Goal: Find specific page/section: Find specific page/section

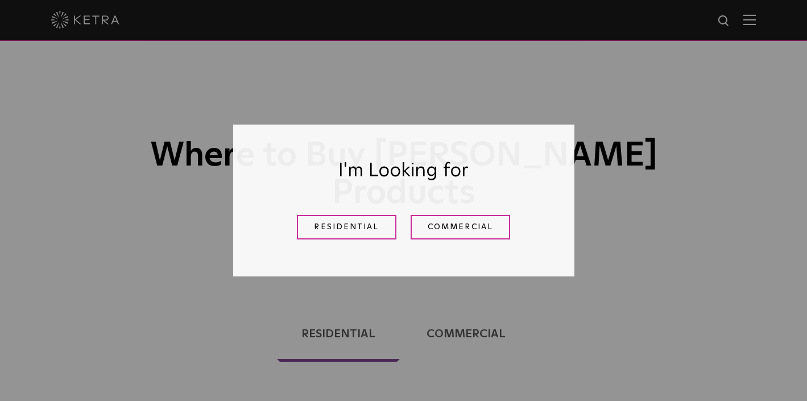
click at [367, 229] on link "Residential" at bounding box center [347, 227] width 100 height 24
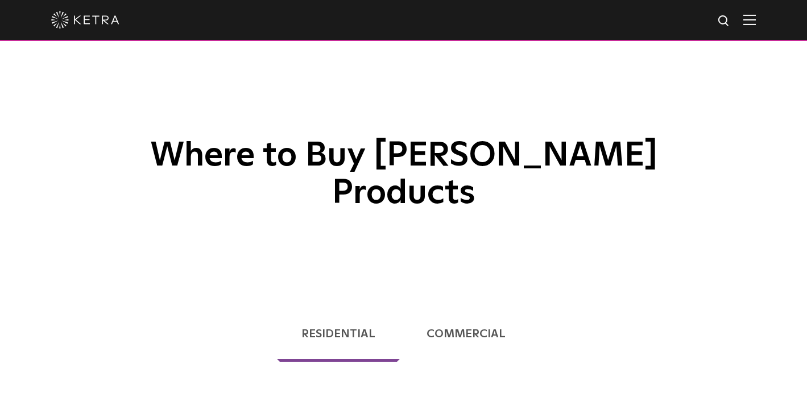
scroll to position [290, 0]
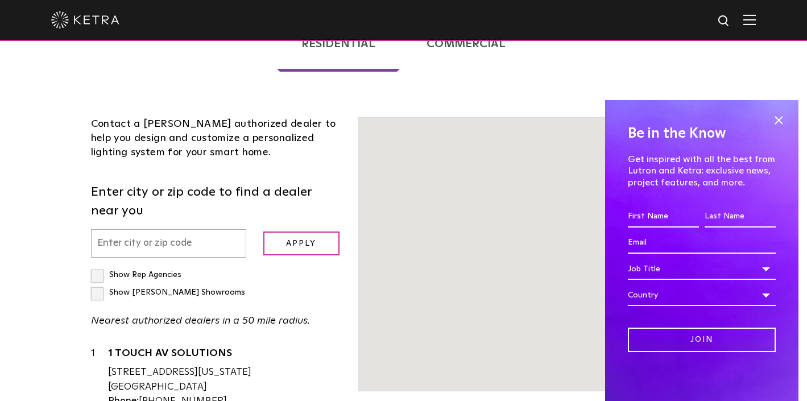
click at [205, 229] on input "text" at bounding box center [168, 243] width 155 height 29
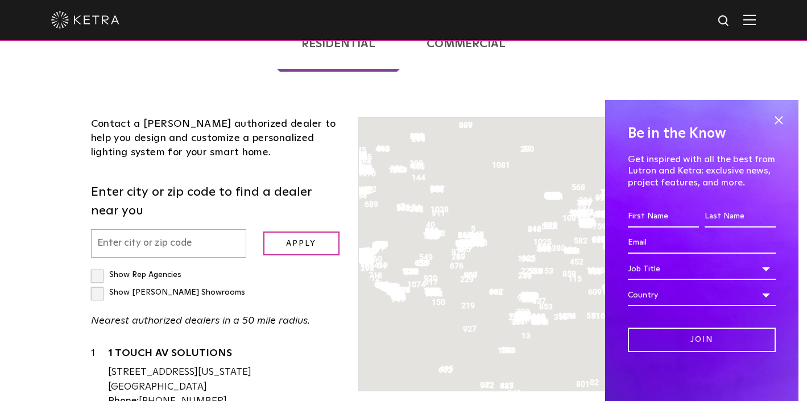
scroll to position [370, 0]
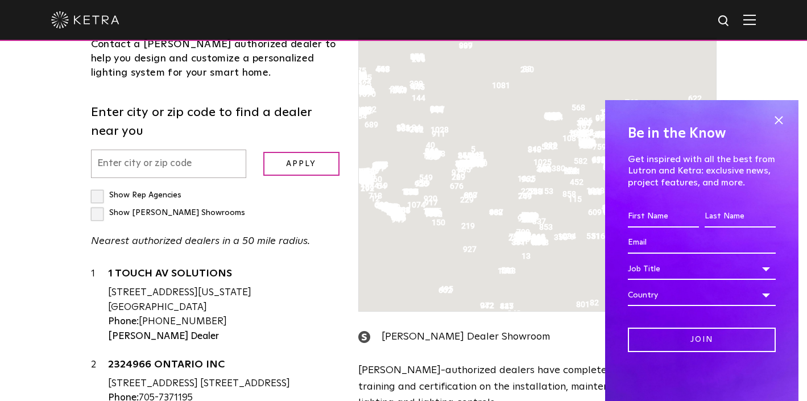
click at [157, 150] on input "text" at bounding box center [168, 164] width 155 height 29
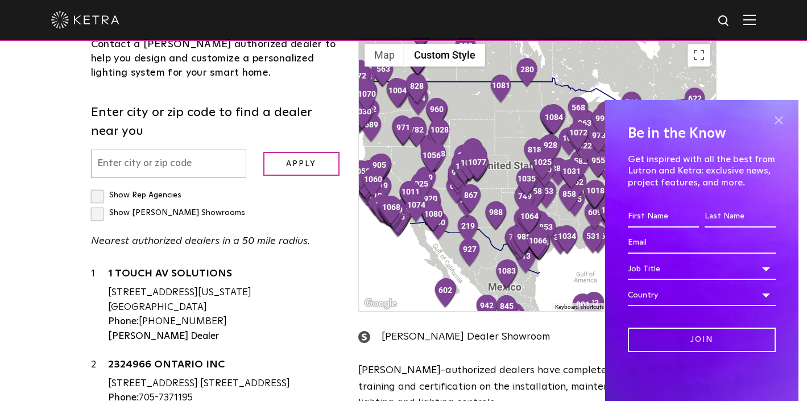
click at [779, 120] on span at bounding box center [778, 119] width 17 height 17
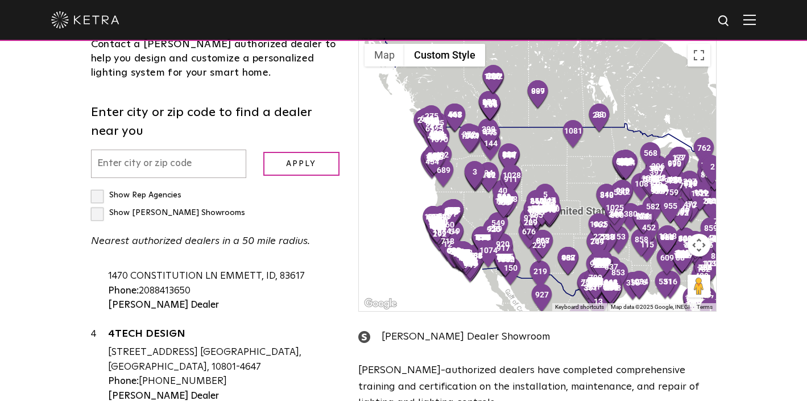
scroll to position [35, 0]
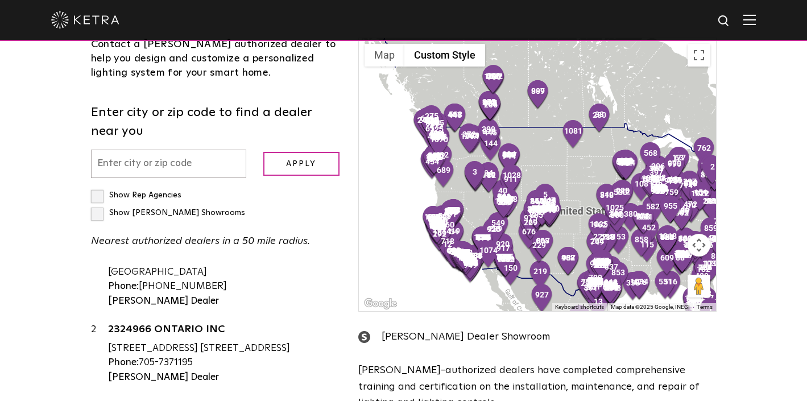
click at [190, 150] on input "text" at bounding box center [168, 164] width 155 height 29
type input "92651"
click at [297, 152] on input "Apply" at bounding box center [301, 164] width 76 height 24
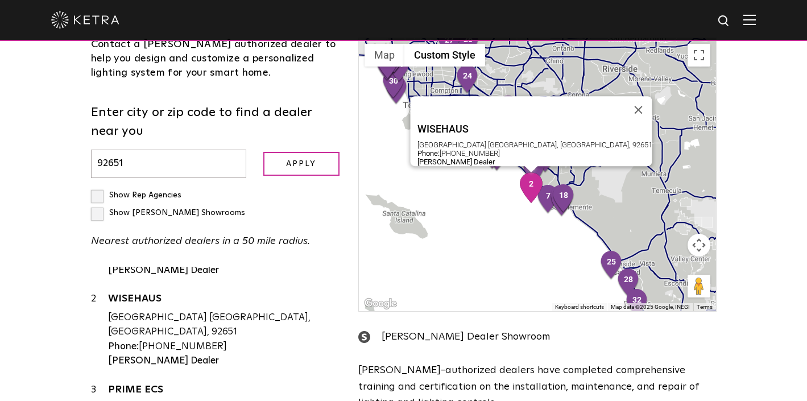
scroll to position [43, 0]
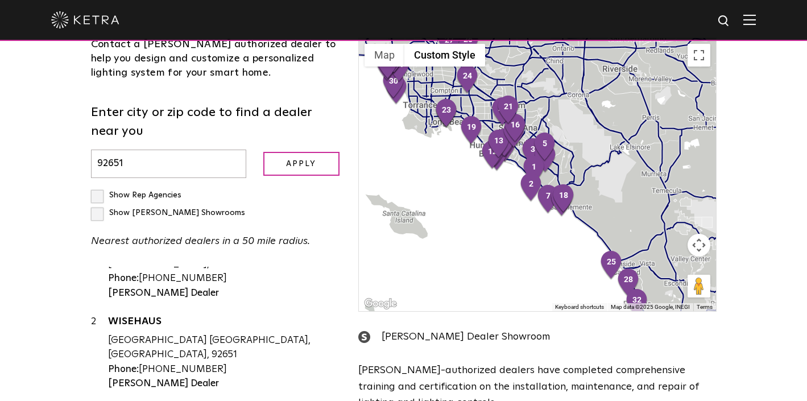
click at [155, 150] on input "92651" at bounding box center [168, 164] width 155 height 29
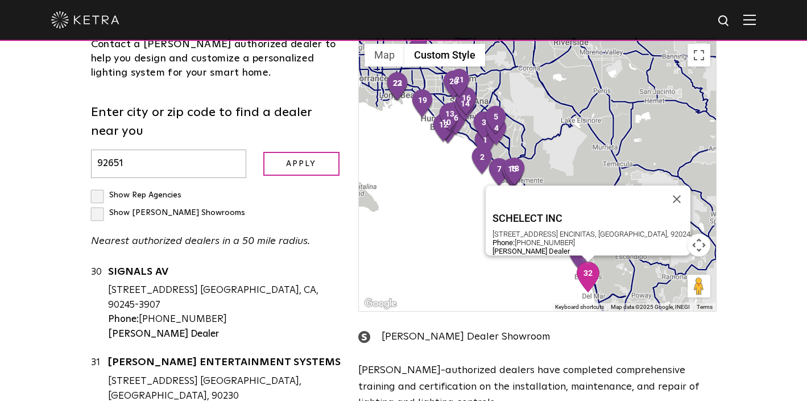
scroll to position [2521, 0]
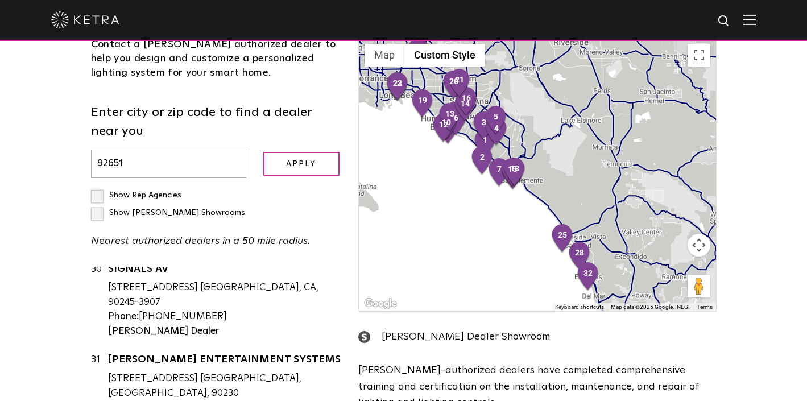
click at [98, 191] on label "Show Rep Agencies" at bounding box center [136, 195] width 90 height 8
click at [98, 187] on input "Show Rep Agencies" at bounding box center [94, 190] width 7 height 7
checkbox input "true"
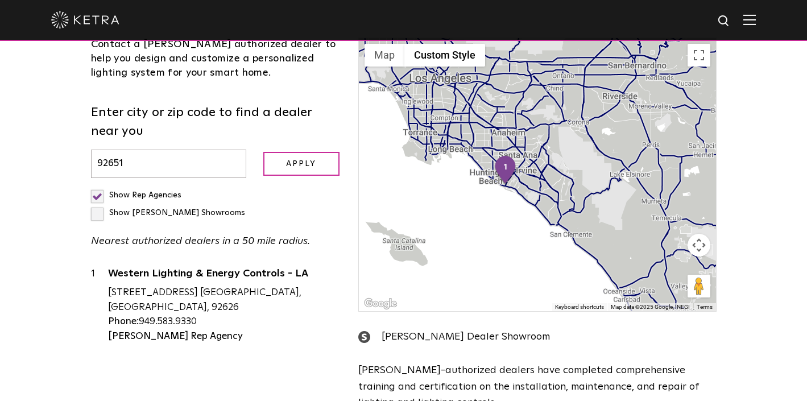
click at [196, 209] on label "Show [PERSON_NAME] Showrooms" at bounding box center [168, 213] width 154 height 8
click at [98, 187] on input "Show [PERSON_NAME] Showrooms" at bounding box center [94, 190] width 7 height 7
checkbox input "true"
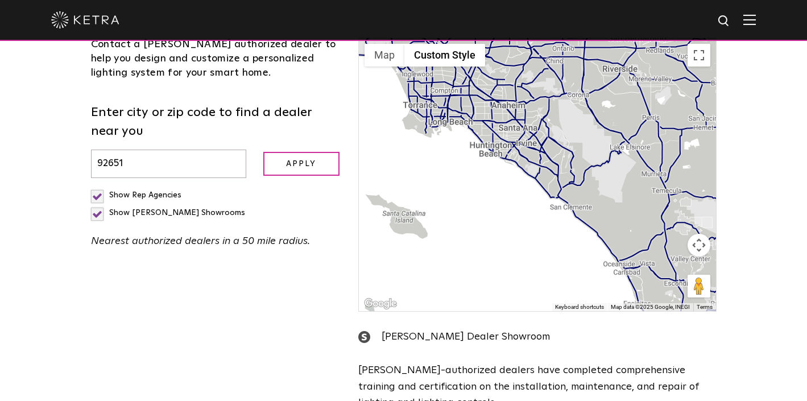
click at [102, 191] on label "Show Rep Agencies" at bounding box center [136, 195] width 90 height 8
click at [101, 191] on label "Show Rep Agencies" at bounding box center [136, 195] width 90 height 8
click at [98, 187] on input "Show Rep Agencies" at bounding box center [94, 190] width 7 height 7
checkbox input "false"
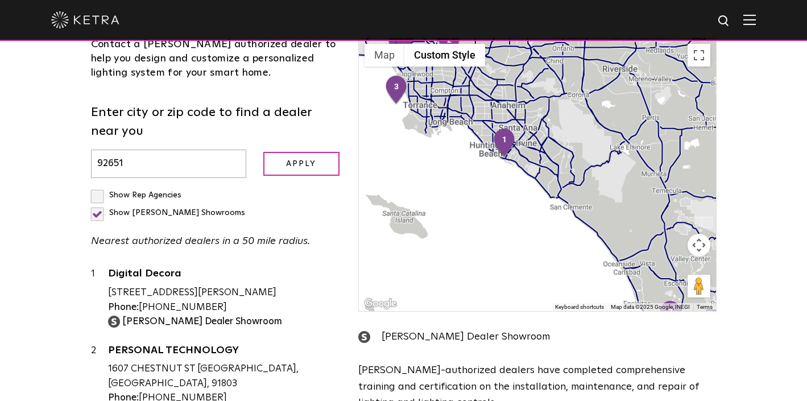
click at [194, 209] on label "Show [PERSON_NAME] Showrooms" at bounding box center [168, 213] width 154 height 8
click at [98, 187] on input "Show [PERSON_NAME] Showrooms" at bounding box center [94, 190] width 7 height 7
checkbox input "false"
